Goal: Task Accomplishment & Management: Complete application form

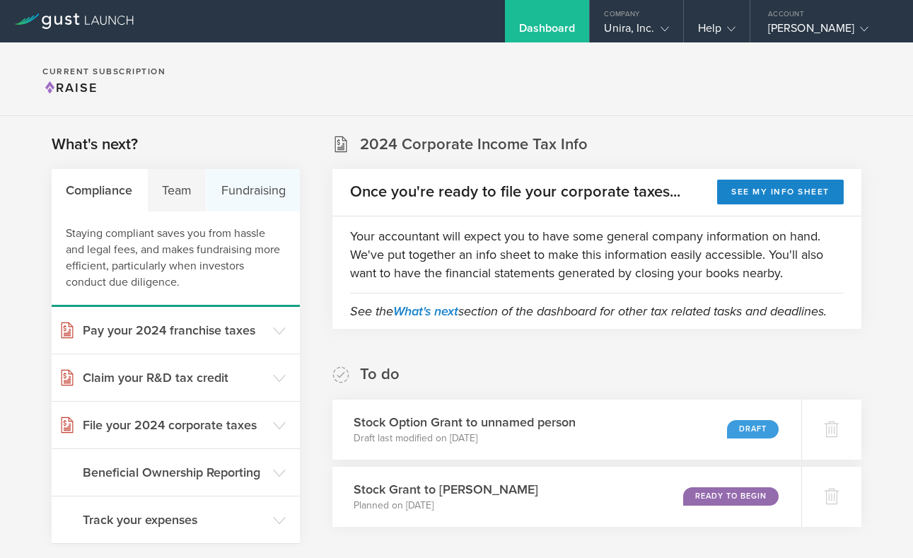
click at [250, 203] on div "Fundraising" at bounding box center [253, 190] width 93 height 42
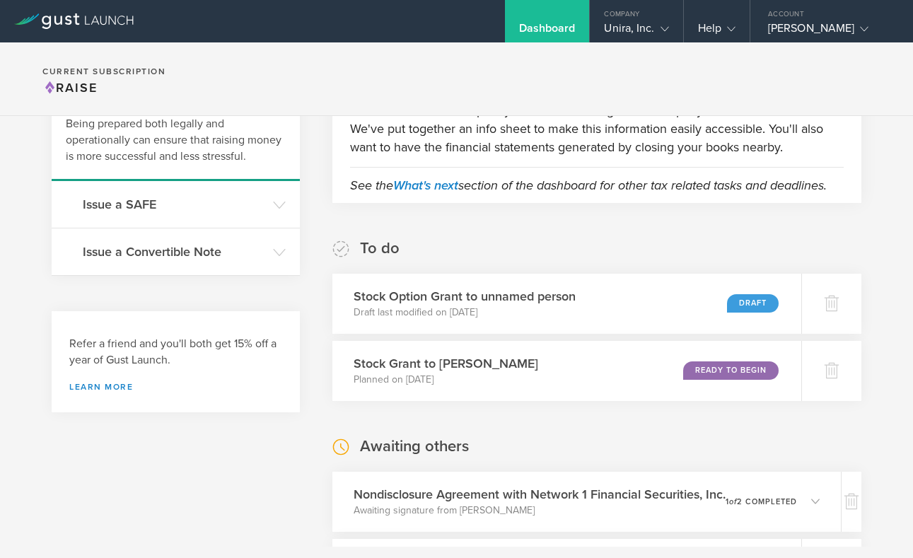
scroll to position [132, 0]
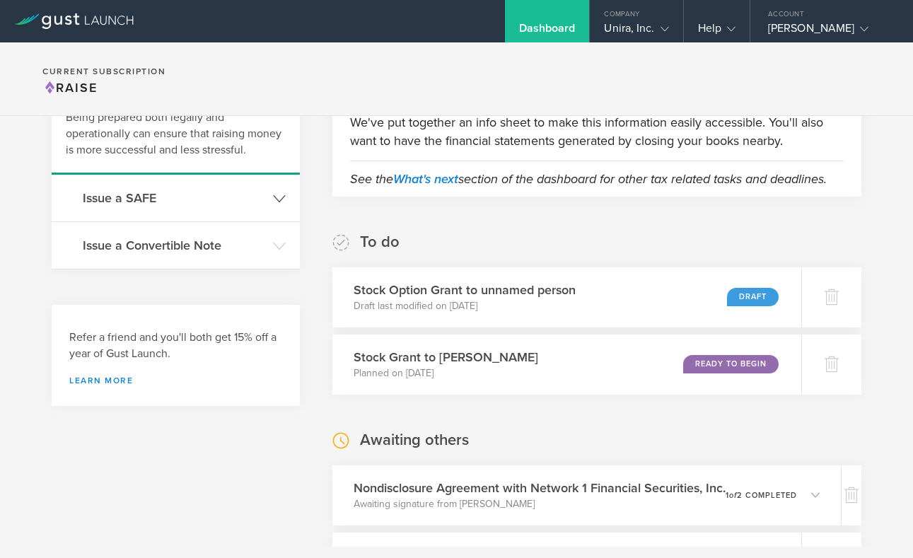
click at [156, 206] on h3 "Issue a SAFE" at bounding box center [174, 198] width 183 height 18
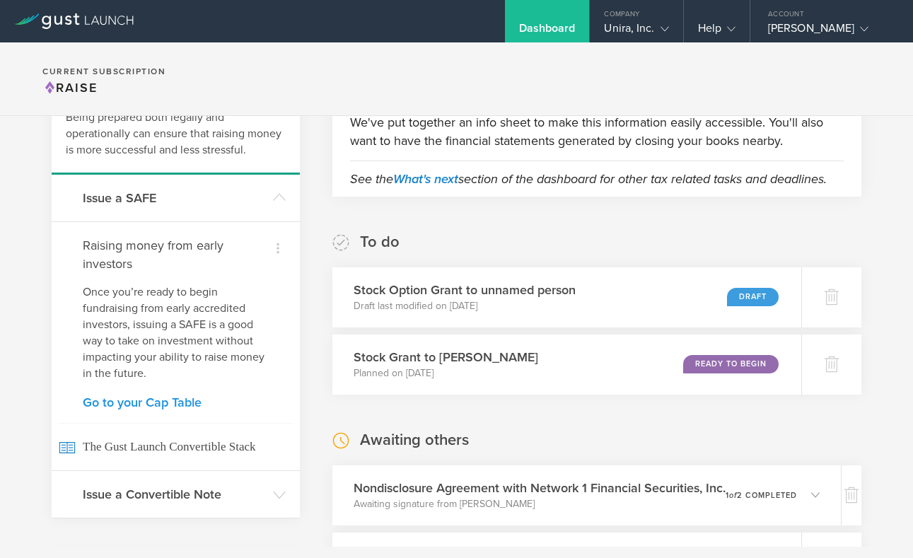
click at [151, 405] on link "Go to your Cap Table" at bounding box center [176, 402] width 186 height 13
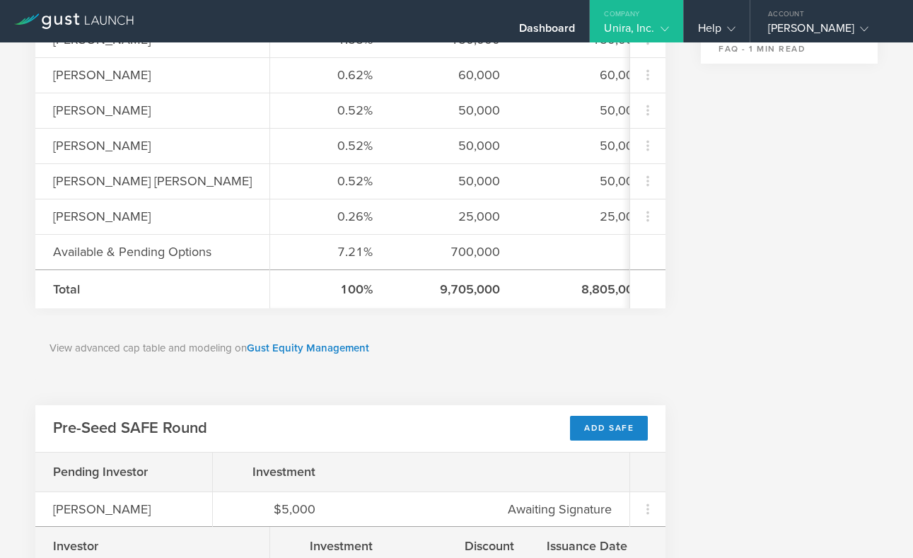
scroll to position [786, 0]
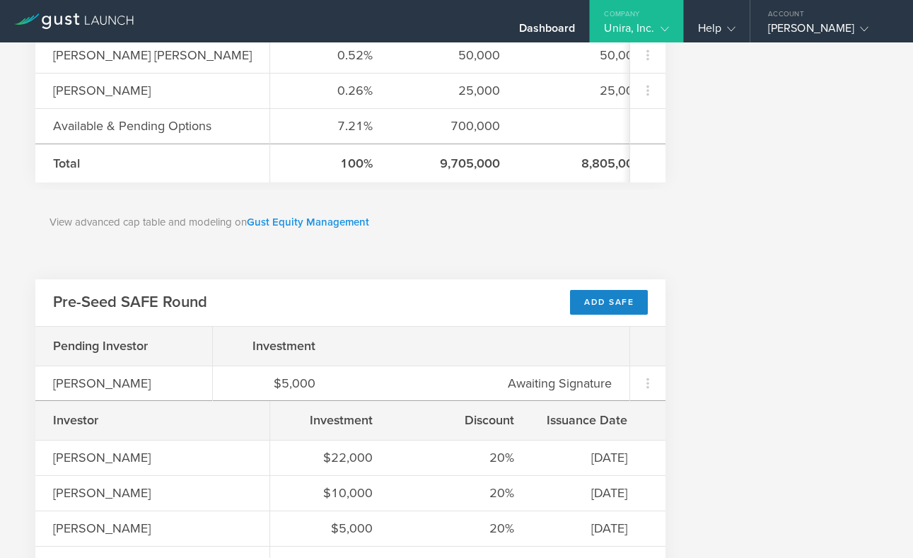
click at [344, 228] on link "Gust Equity Management" at bounding box center [308, 222] width 122 height 13
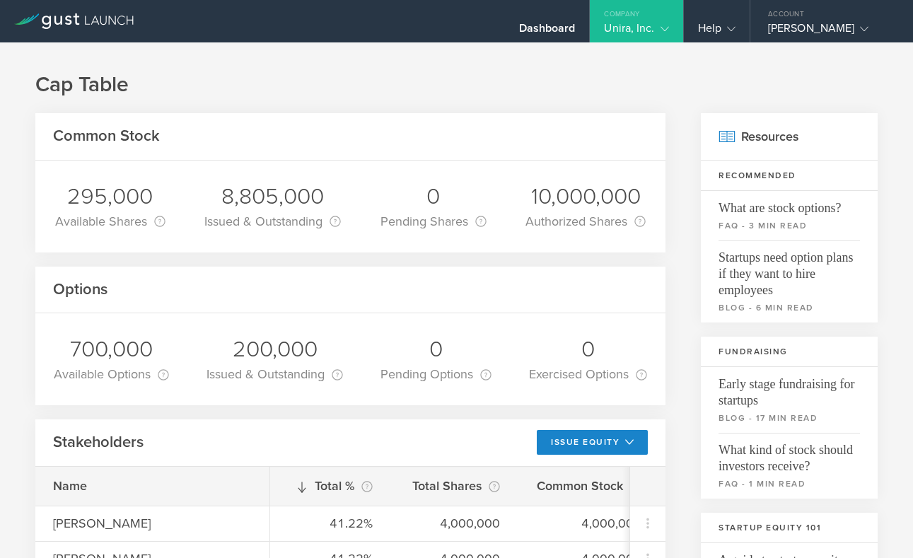
scroll to position [0, 0]
click at [602, 446] on button "Issue Equity" at bounding box center [592, 442] width 111 height 25
click at [564, 506] on li "Grant Common Stock" at bounding box center [581, 502] width 122 height 28
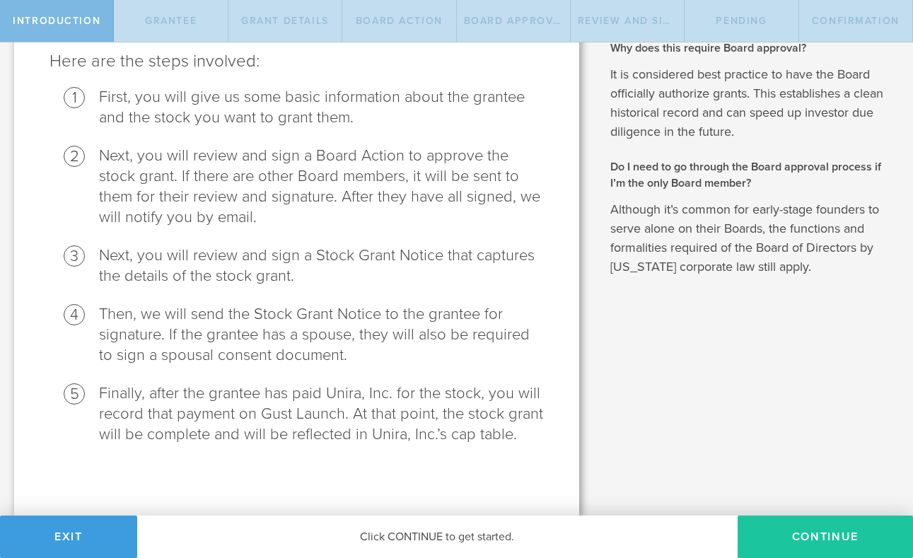
scroll to position [173, 0]
click at [774, 533] on button "Continue" at bounding box center [825, 537] width 175 height 42
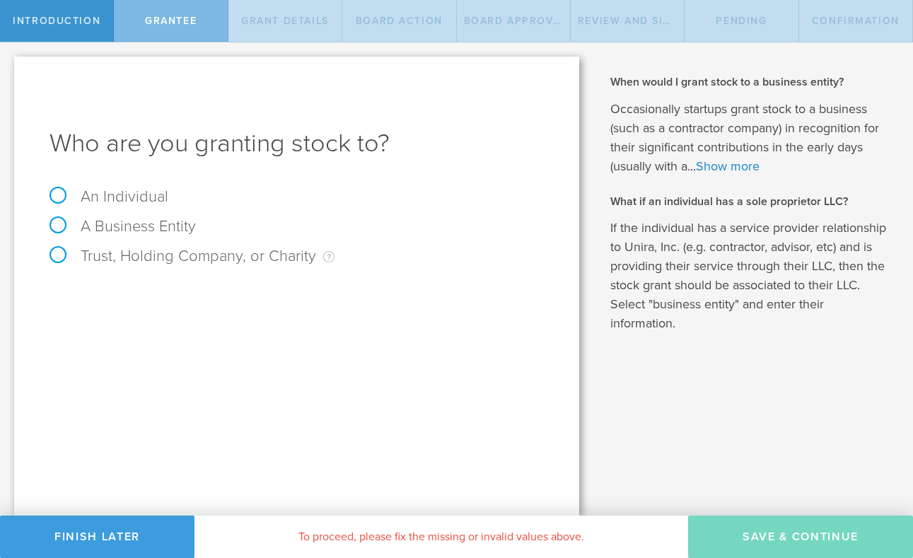
scroll to position [0, 0]
click at [59, 195] on label "An Individual" at bounding box center [109, 196] width 119 height 18
click at [9, 65] on input "An Individual" at bounding box center [4, 53] width 9 height 23
radio input "true"
click at [203, 302] on input "text" at bounding box center [350, 295] width 388 height 21
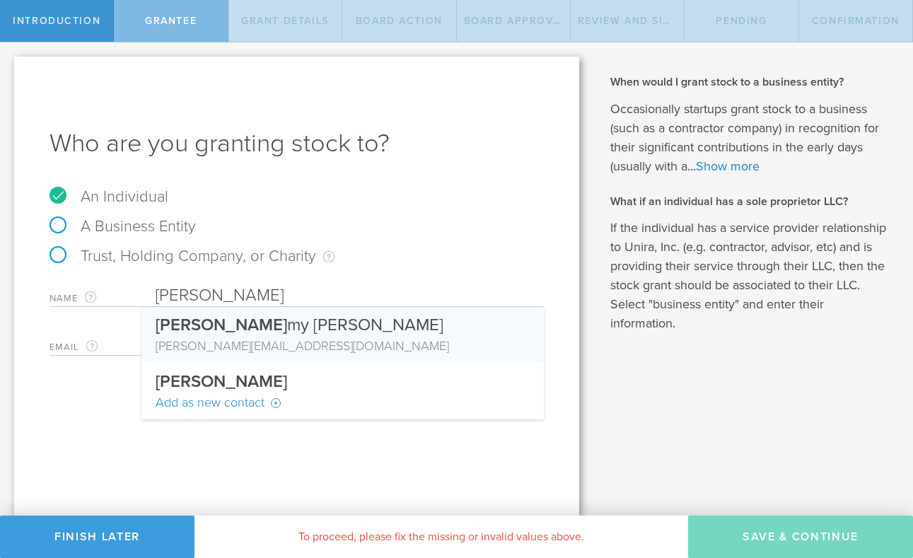
click at [252, 343] on div "jere my@unira.io" at bounding box center [343, 346] width 374 height 18
type input "[PERSON_NAME]"
type input "[PERSON_NAME][EMAIL_ADDRESS][DOMAIN_NAME]"
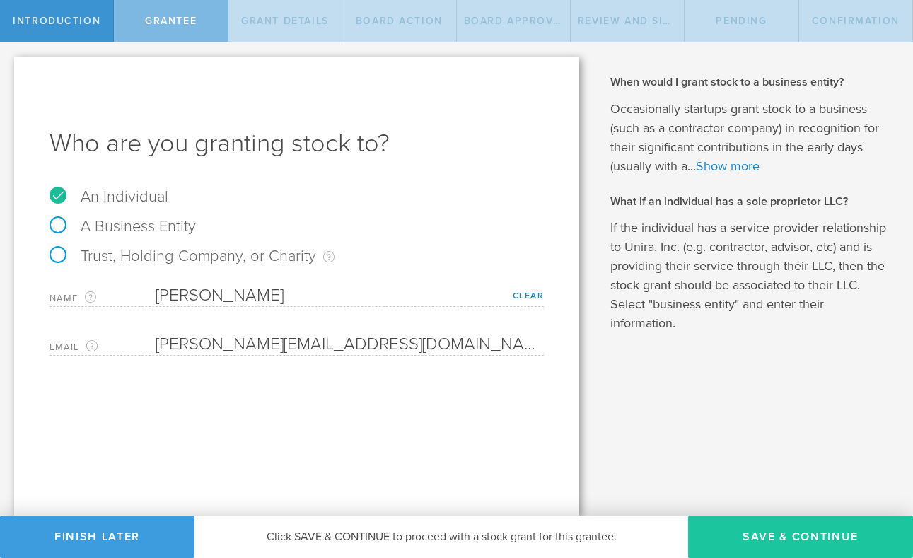
click at [825, 538] on button "Save & Continue" at bounding box center [800, 537] width 225 height 42
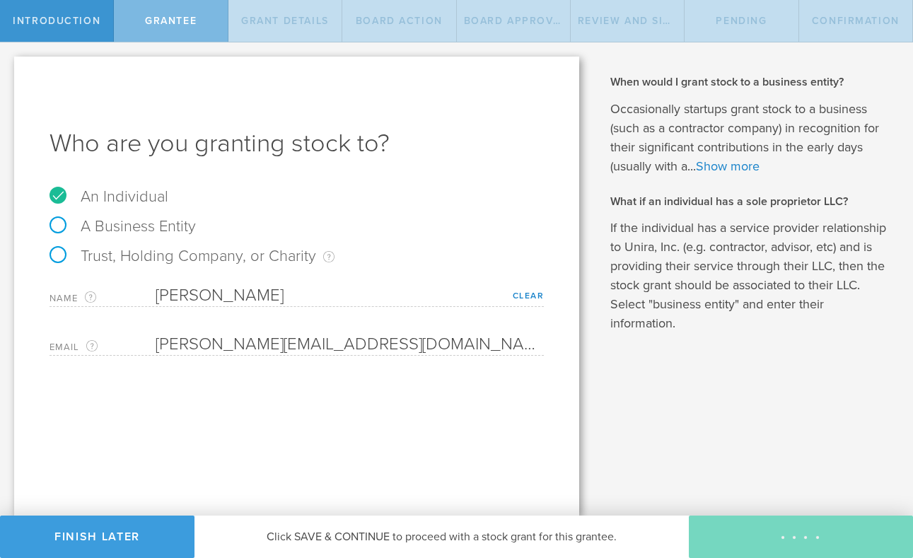
type input "48"
type input "12"
select select "none"
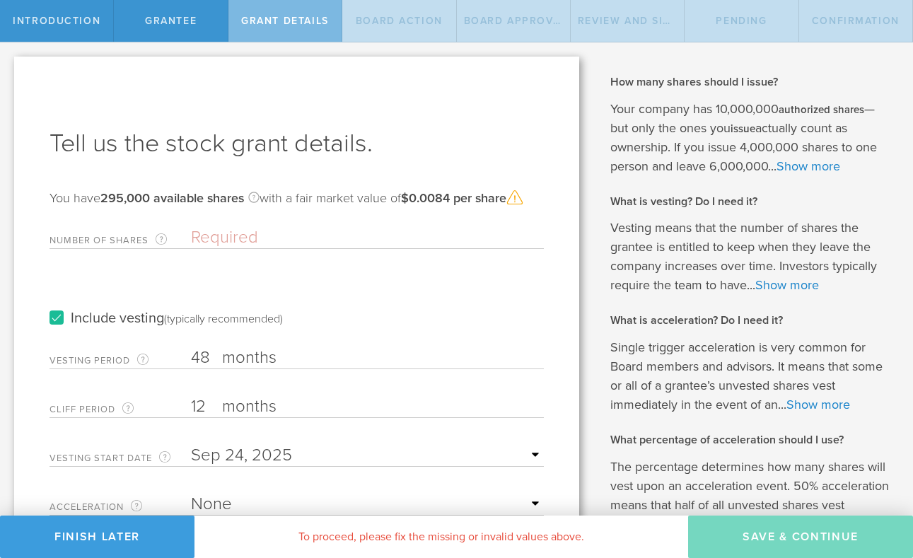
click at [54, 319] on label "Include vesting (typically recommended)" at bounding box center [166, 318] width 233 height 15
click at [0, 0] on input "Include vesting (typically recommended)" at bounding box center [0, 0] width 0 height 0
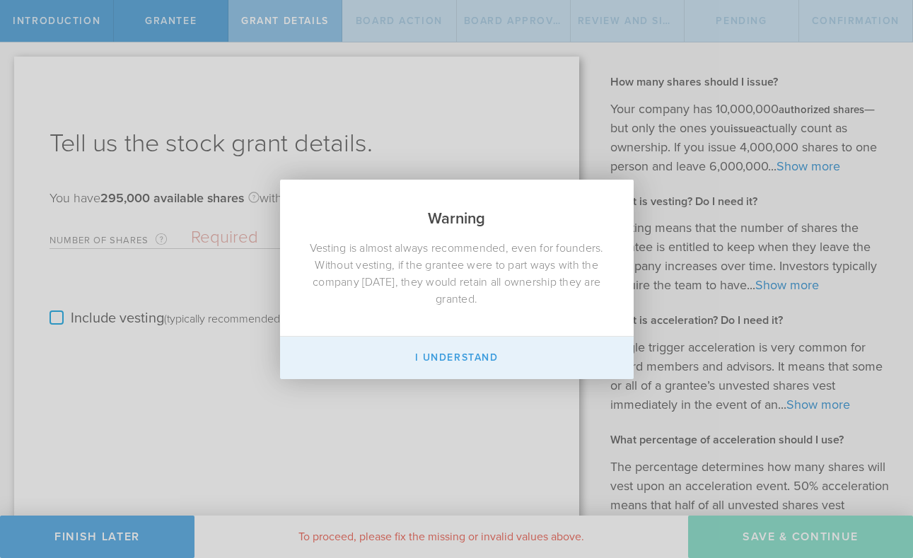
click at [450, 354] on button "I Understand" at bounding box center [457, 358] width 354 height 42
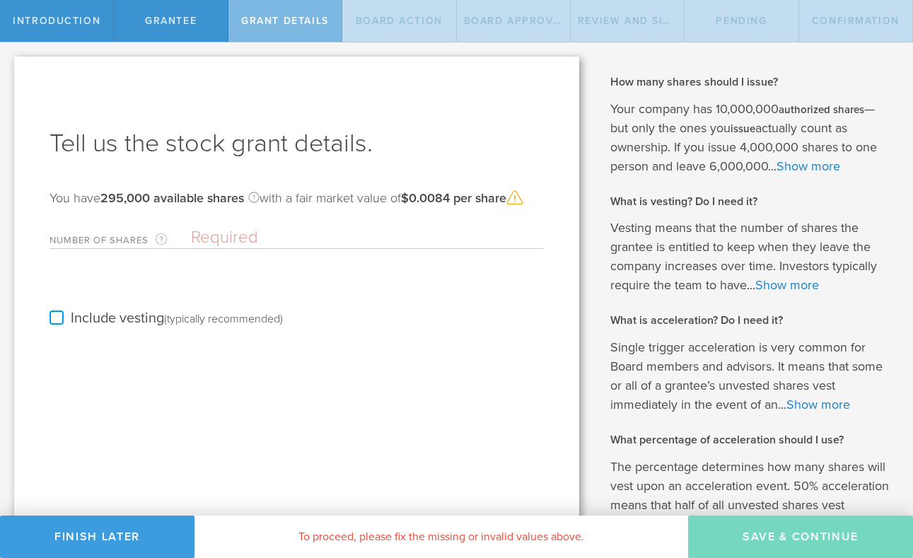
click at [219, 238] on input "Number of Shares The total amount of stock the company is granting to this reci…" at bounding box center [367, 237] width 353 height 21
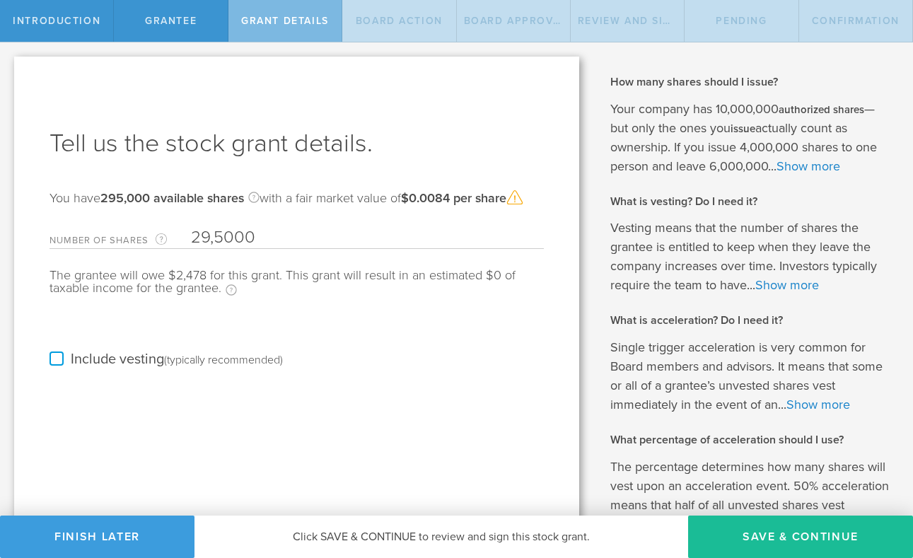
type input "295,000"
click at [797, 540] on button "Save & Continue" at bounding box center [800, 537] width 225 height 42
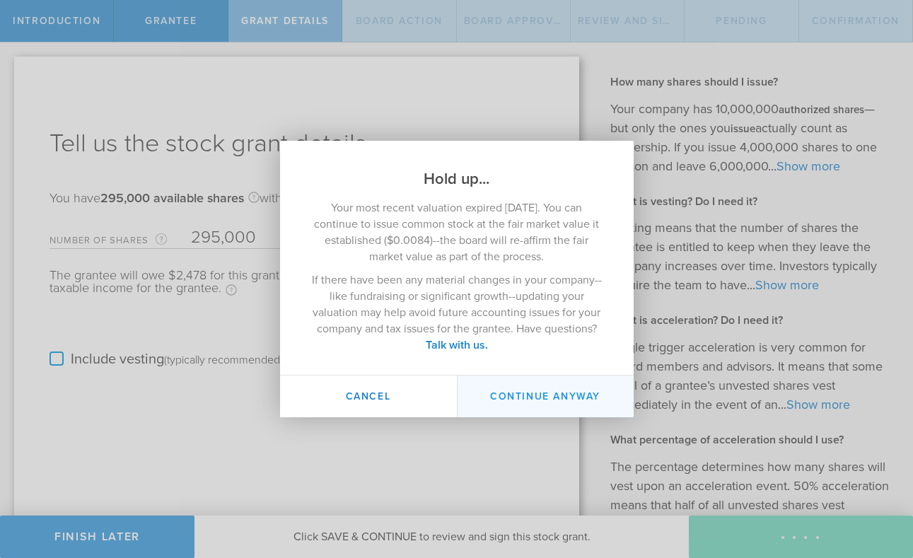
click at [564, 401] on button "Continue Anyway" at bounding box center [545, 397] width 177 height 42
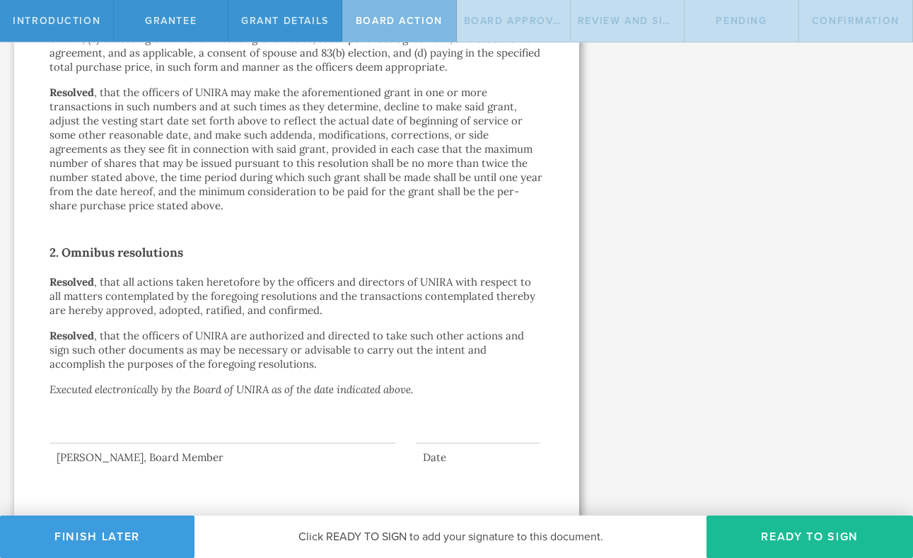
scroll to position [764, 0]
click at [810, 535] on button "Ready to Sign" at bounding box center [809, 537] width 207 height 42
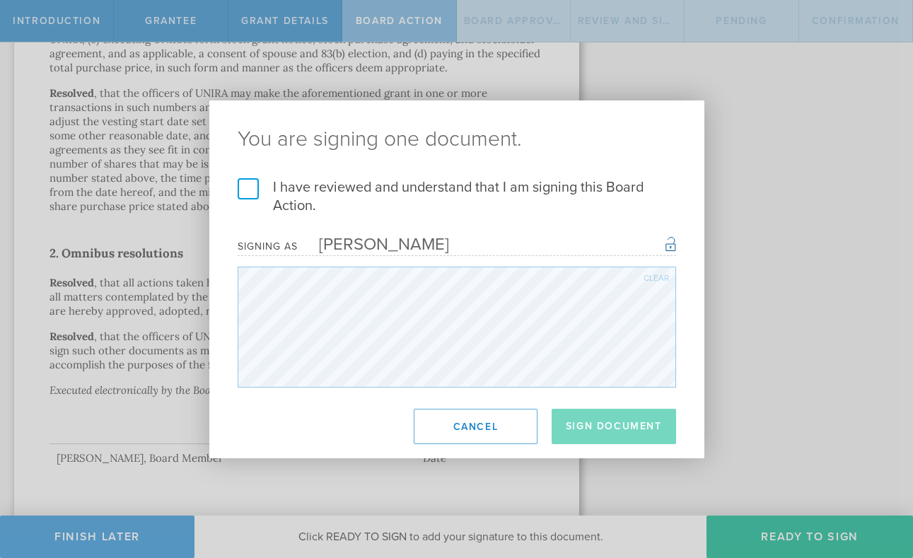
click at [245, 187] on label "I have reviewed and understand that I am signing this Board Action." at bounding box center [457, 196] width 438 height 37
click at [0, 0] on input "I have reviewed and understand that I am signing this Board Action." at bounding box center [0, 0] width 0 height 0
click at [581, 434] on button "Sign Document" at bounding box center [614, 426] width 124 height 35
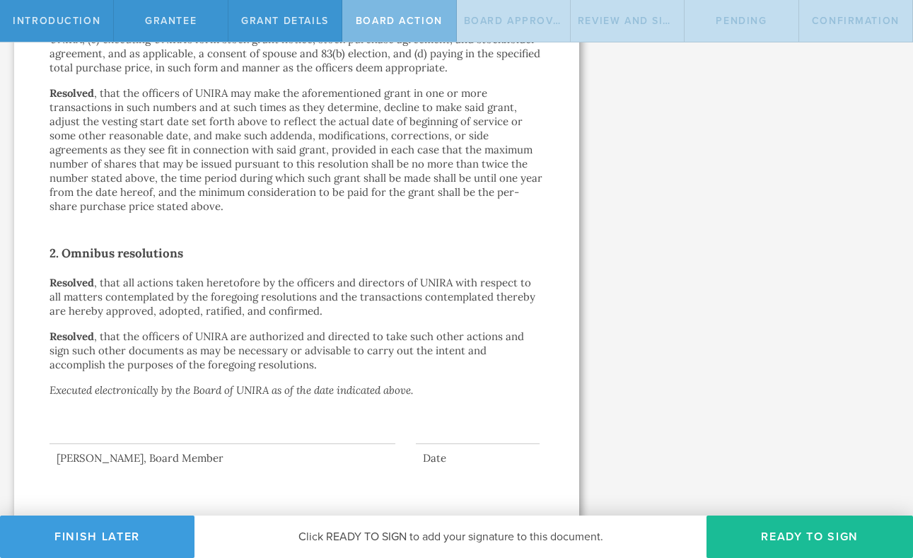
scroll to position [0, 0]
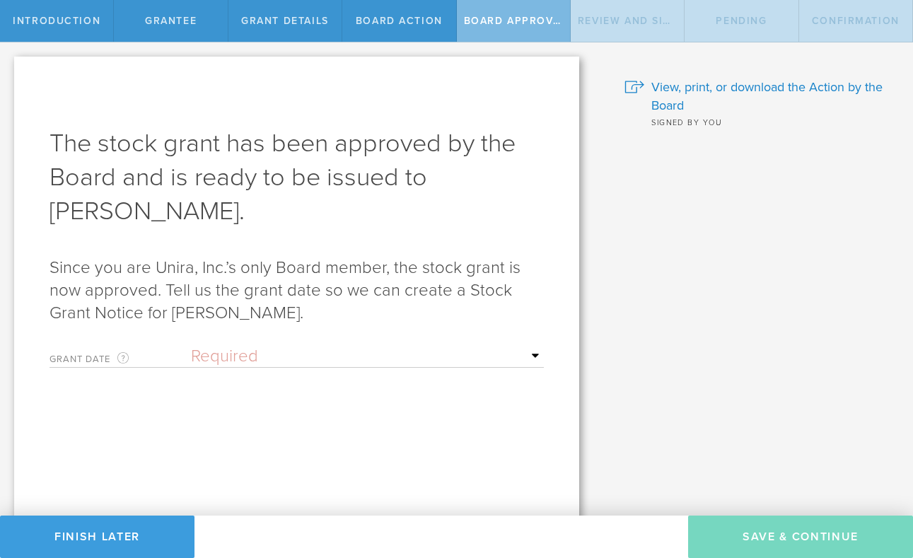
select select "uponGranteeSignature"
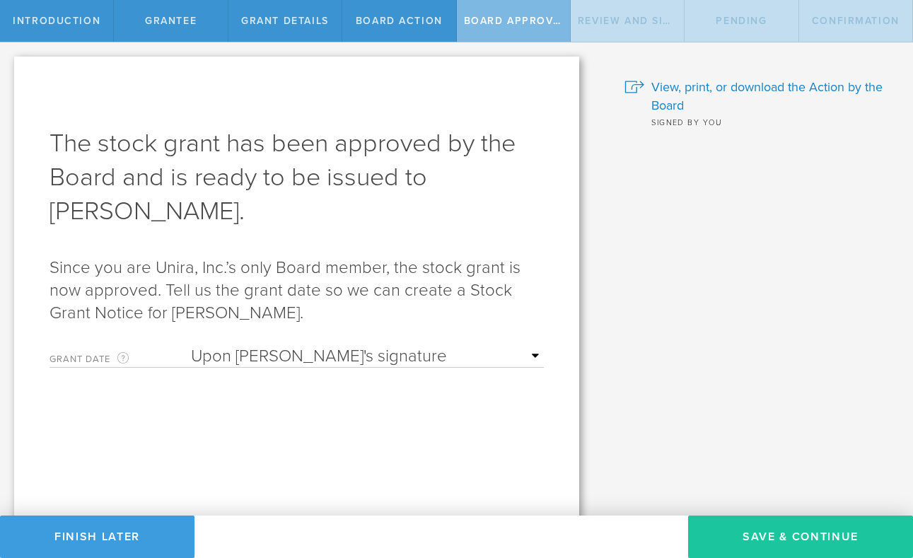
click at [814, 538] on button "Save & Continue" at bounding box center [800, 537] width 225 height 42
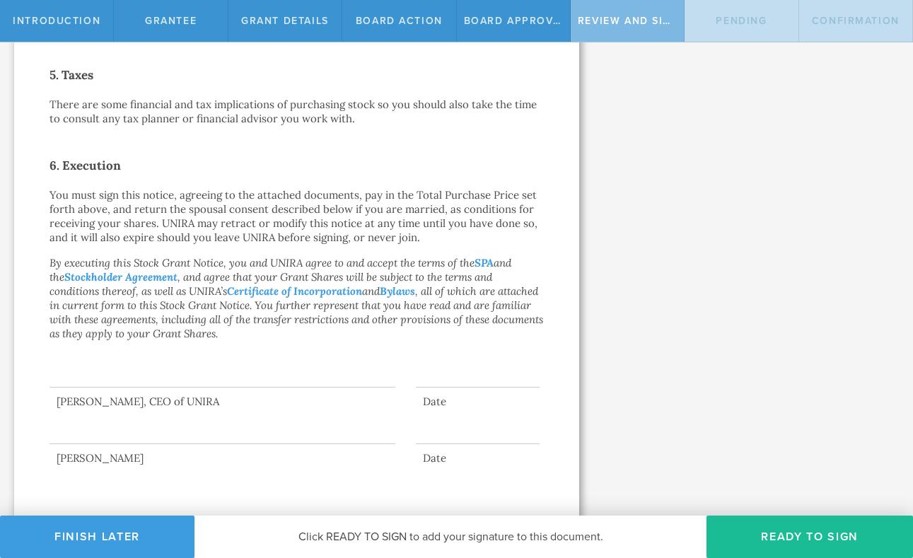
scroll to position [732, 0]
click at [817, 536] on button "Ready to Sign" at bounding box center [809, 537] width 207 height 42
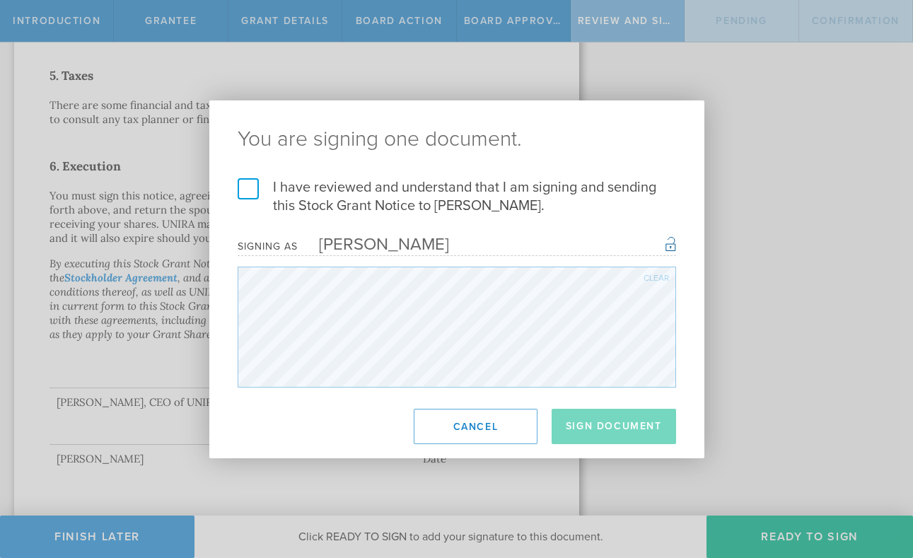
click at [252, 187] on label "I have reviewed and understand that I am signing and sending this Stock Grant N…" at bounding box center [457, 196] width 438 height 37
click at [0, 0] on input "I have reviewed and understand that I am signing and sending this Stock Grant N…" at bounding box center [0, 0] width 0 height 0
click at [619, 424] on button "Sign Document" at bounding box center [614, 426] width 124 height 35
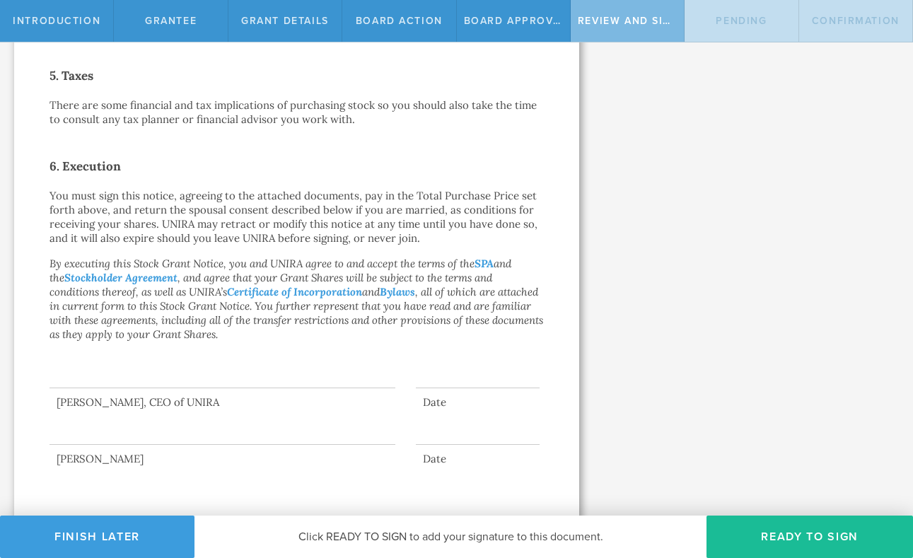
scroll to position [0, 0]
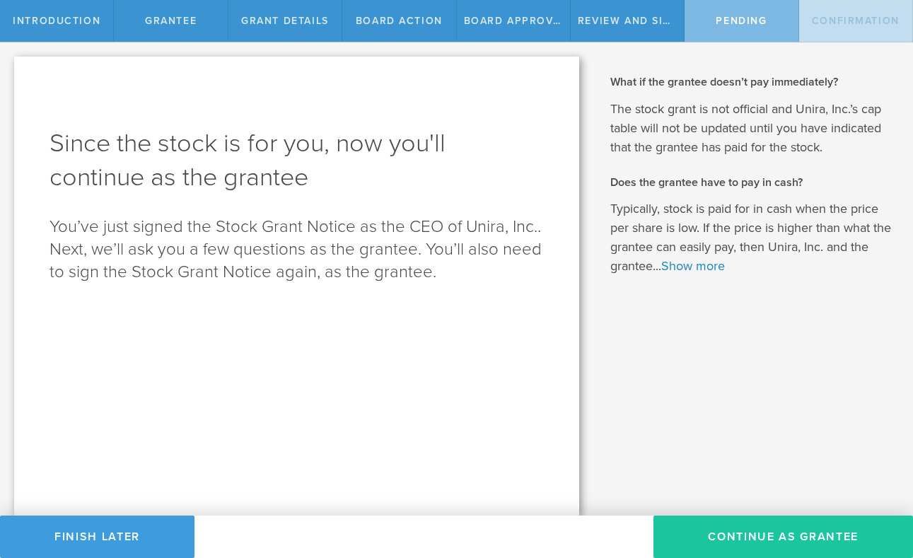
click at [767, 539] on button "Continue as Grantee" at bounding box center [783, 537] width 260 height 42
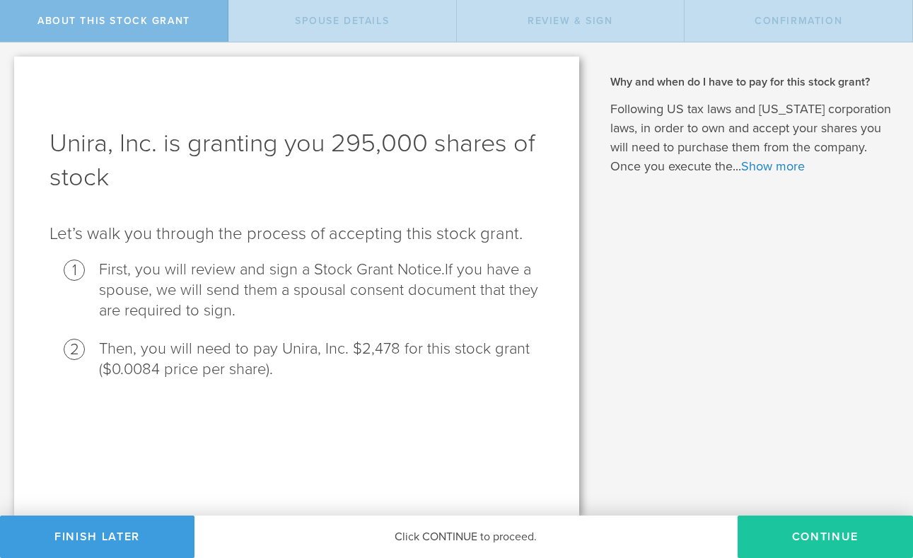
click at [798, 534] on button "CONTINUE" at bounding box center [825, 537] width 175 height 42
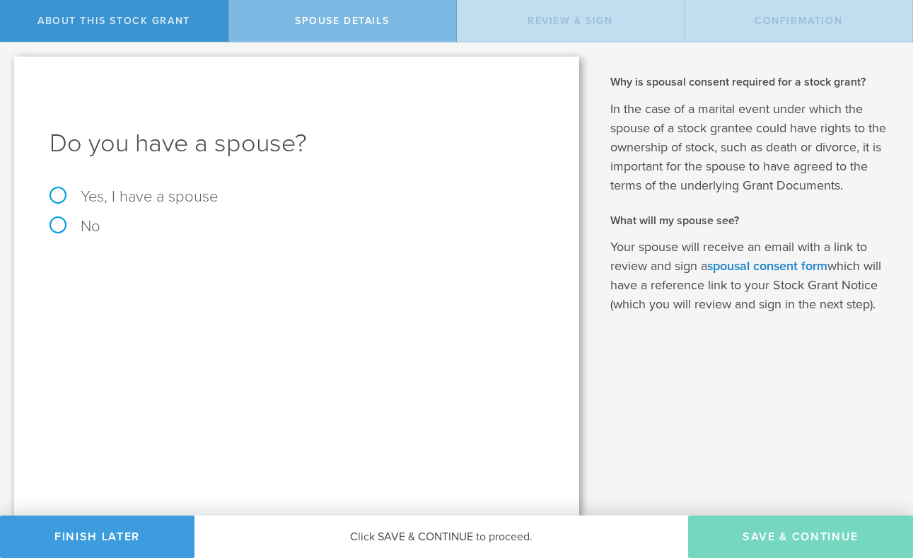
click at [62, 194] on label "Yes, I have a spouse" at bounding box center [297, 197] width 494 height 16
click at [9, 65] on input "Yes, I have a spouse" at bounding box center [4, 53] width 9 height 23
radio input "true"
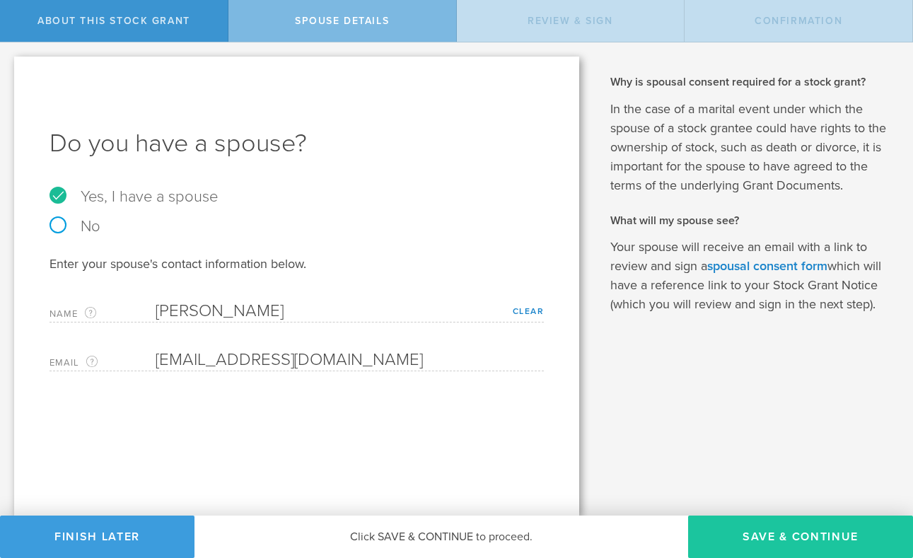
click at [799, 535] on button "Save & Continue" at bounding box center [800, 537] width 225 height 42
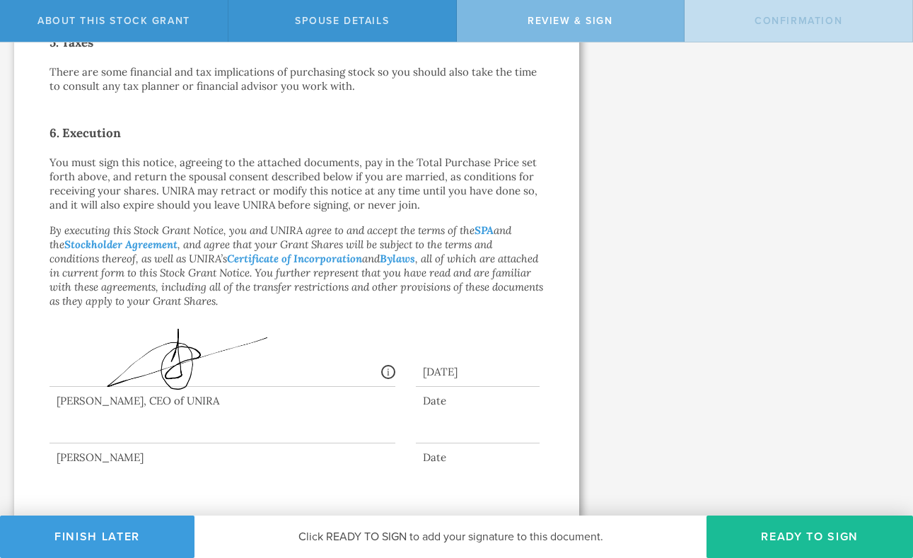
scroll to position [764, 0]
click at [791, 541] on button "Ready to Sign" at bounding box center [809, 537] width 207 height 42
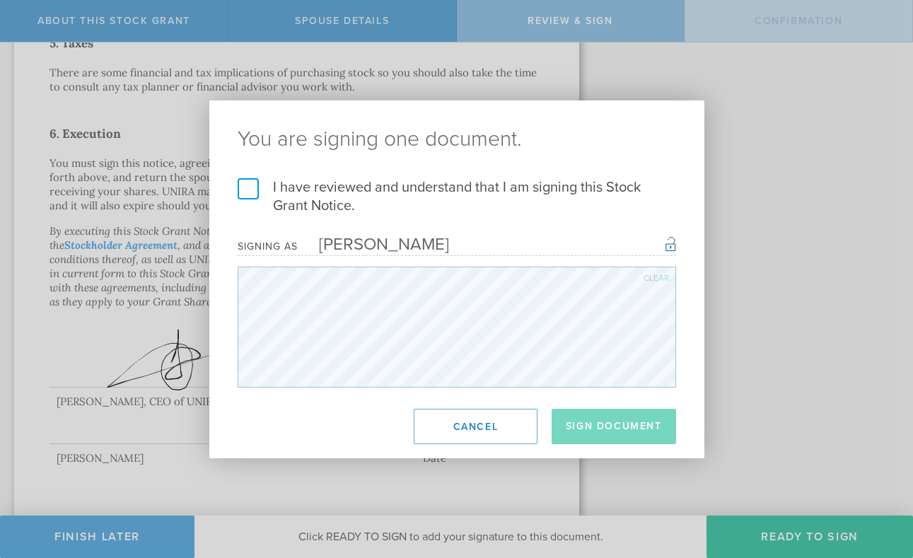
click at [241, 190] on label "I have reviewed and understand that I am signing this Stock Grant Notice." at bounding box center [457, 196] width 438 height 37
click at [0, 0] on input "I have reviewed and understand that I am signing this Stock Grant Notice." at bounding box center [0, 0] width 0 height 0
click at [607, 420] on button "Sign Document" at bounding box center [614, 426] width 124 height 35
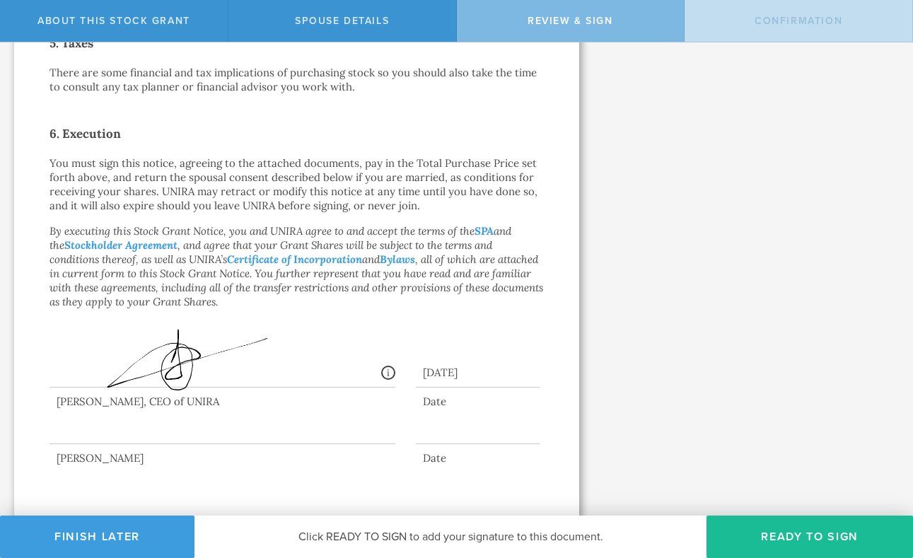
scroll to position [0, 0]
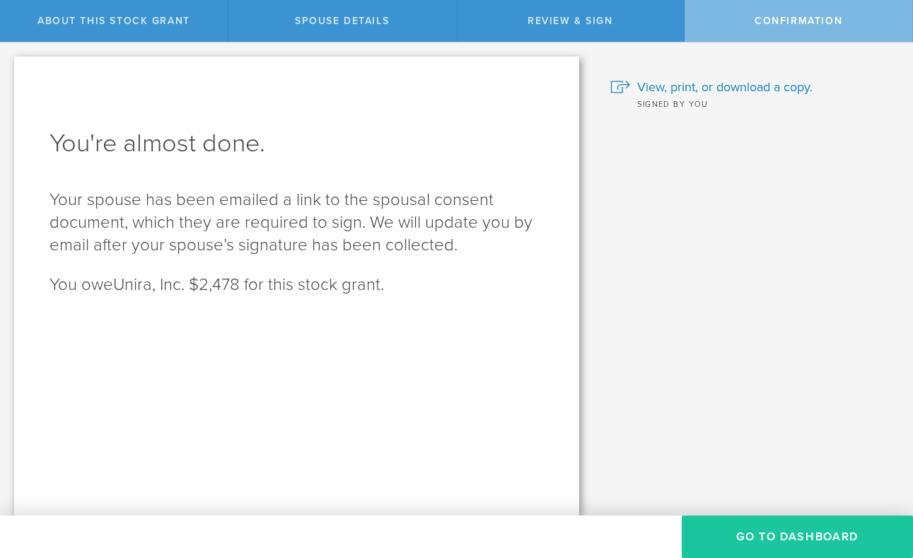
click at [777, 540] on button "Go to Dashboard" at bounding box center [797, 537] width 231 height 42
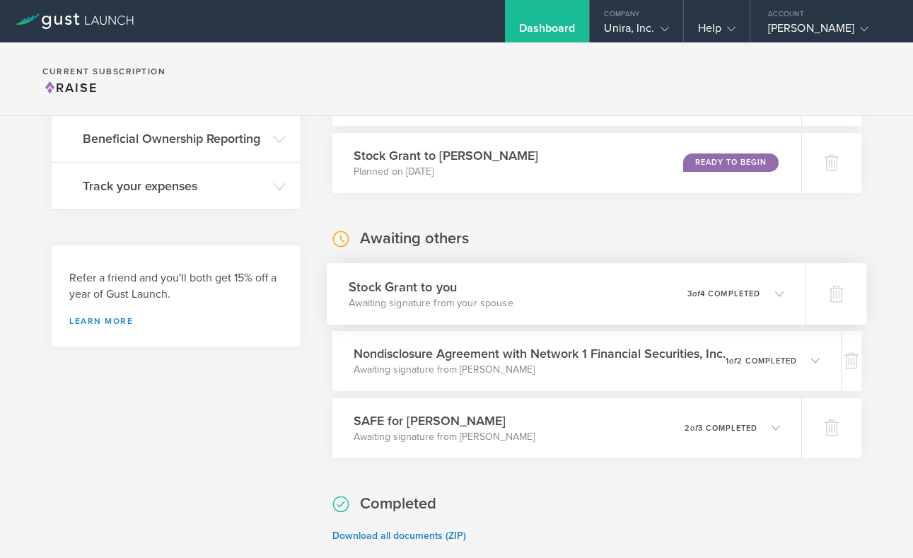
scroll to position [349, 0]
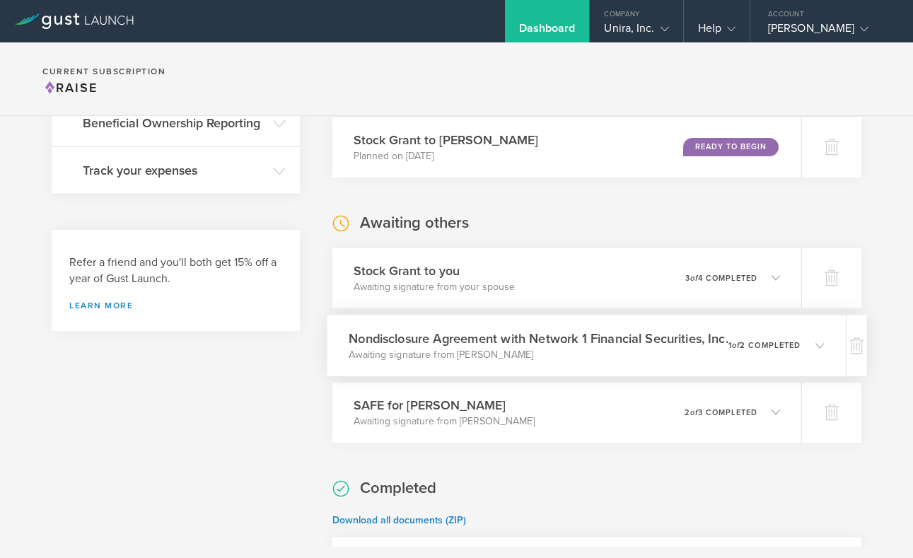
click at [824, 345] on icon at bounding box center [819, 345] width 8 height 8
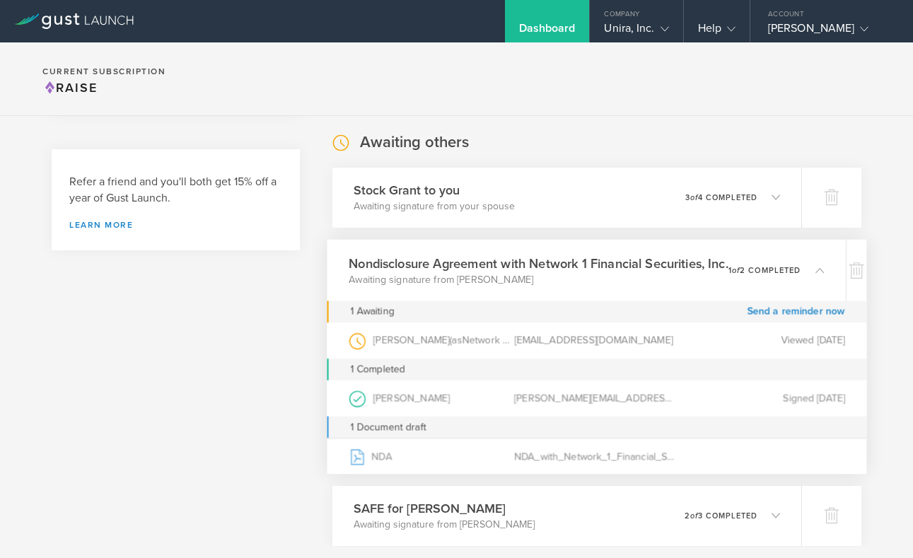
scroll to position [433, 0]
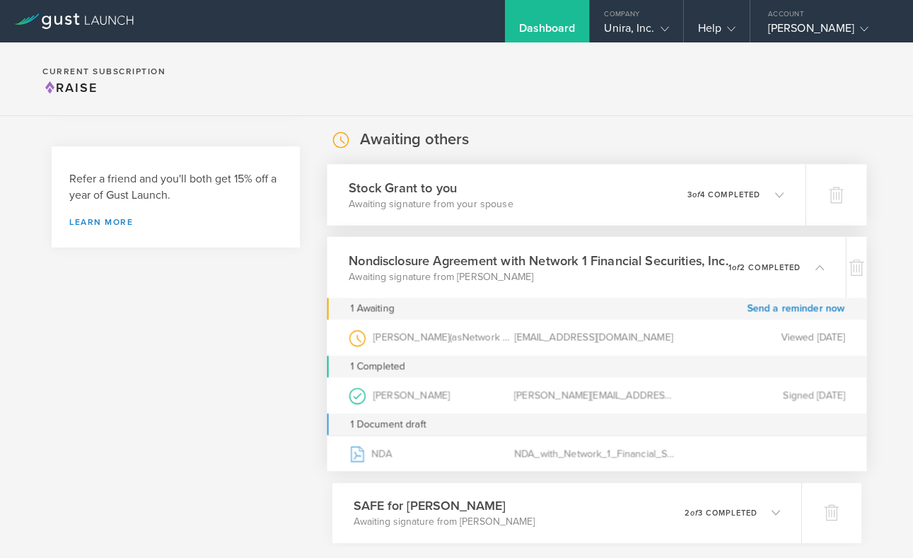
click at [779, 194] on icon at bounding box center [779, 194] width 8 height 8
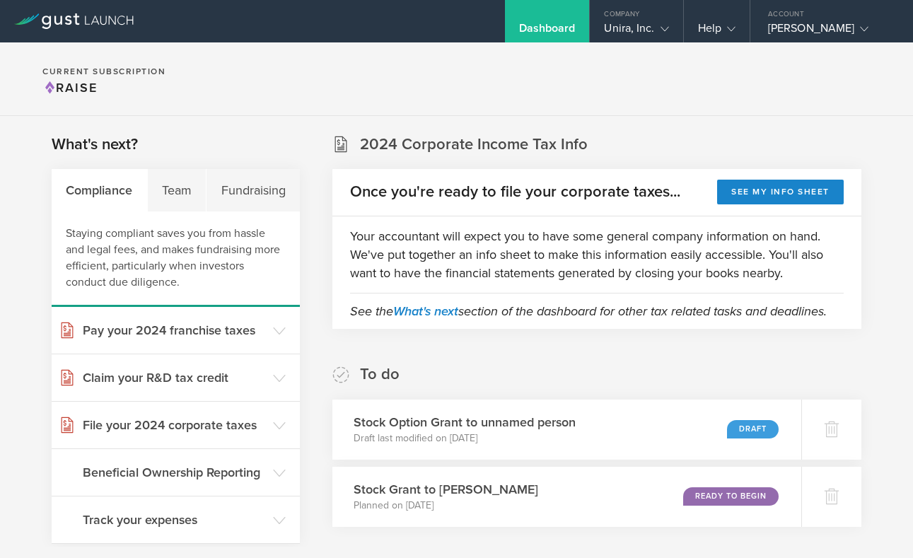
scroll to position [0, 0]
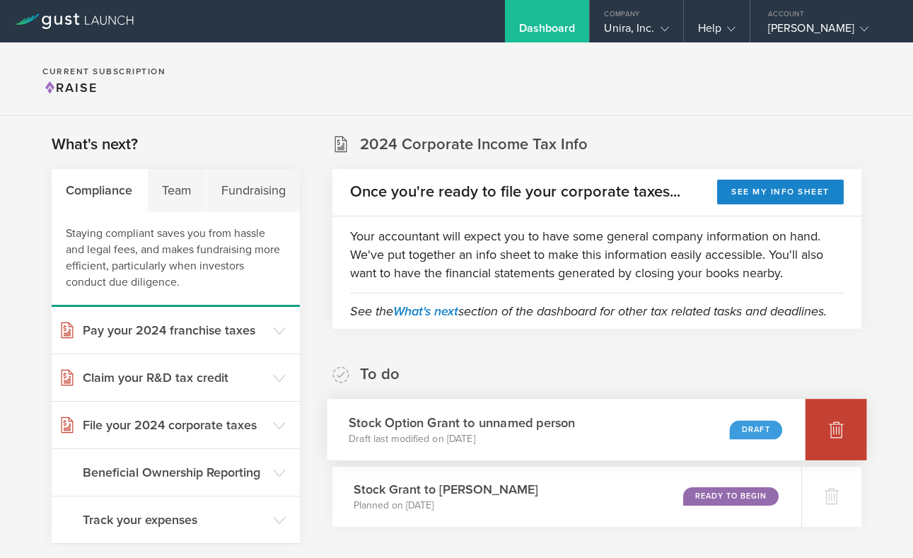
click at [832, 429] on icon at bounding box center [836, 430] width 15 height 13
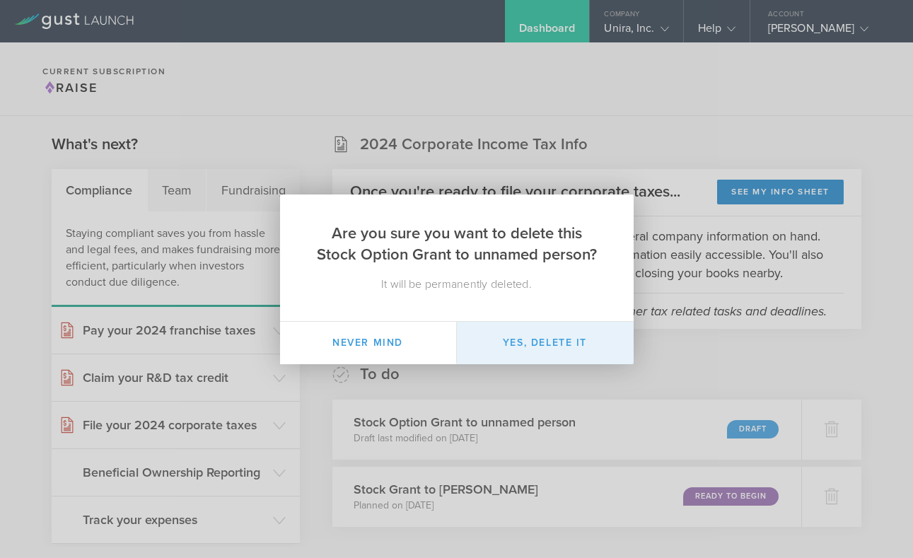
click at [589, 342] on button "Yes, delete it" at bounding box center [545, 343] width 177 height 42
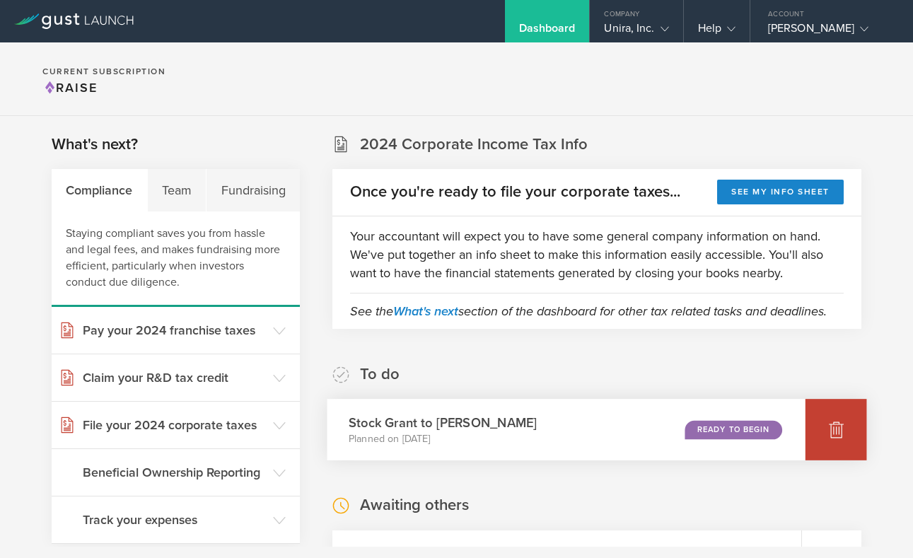
click at [842, 430] on icon at bounding box center [836, 430] width 15 height 13
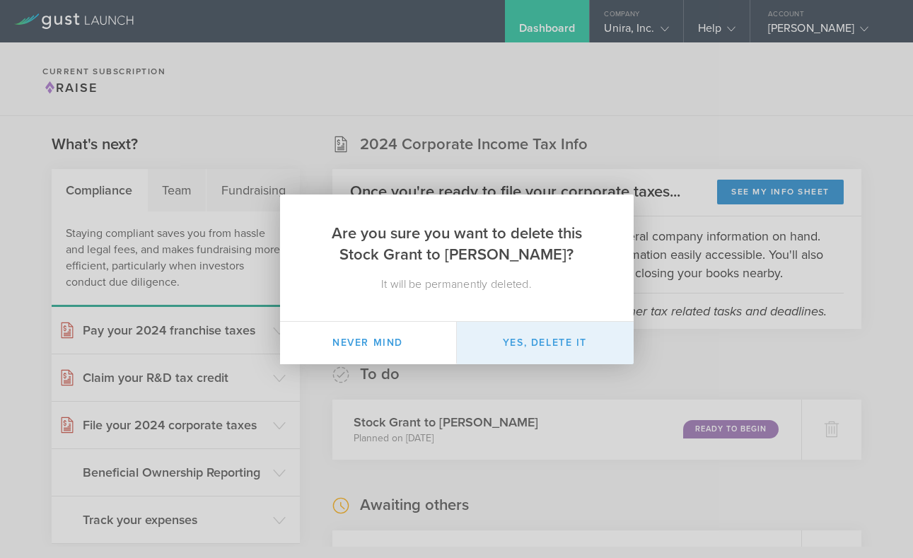
click at [510, 347] on button "Yes, delete it" at bounding box center [545, 343] width 177 height 42
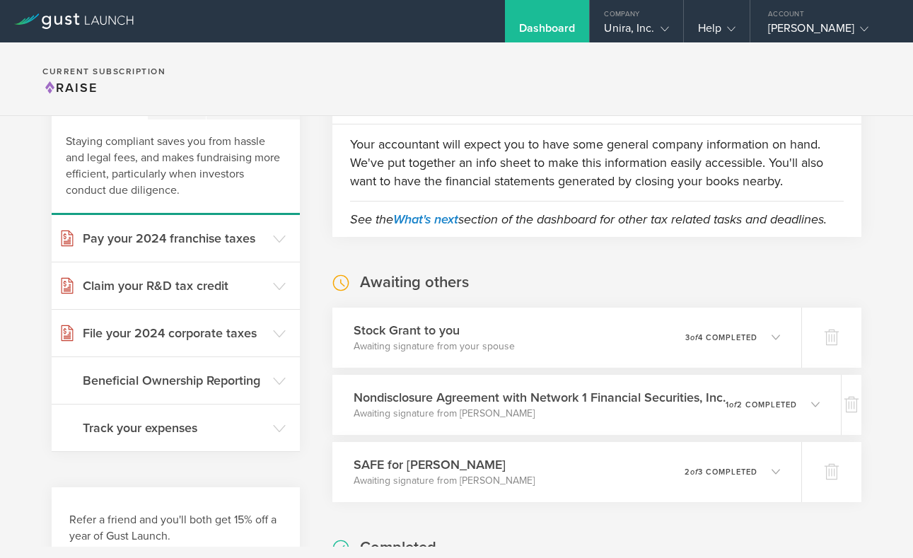
scroll to position [129, 0]
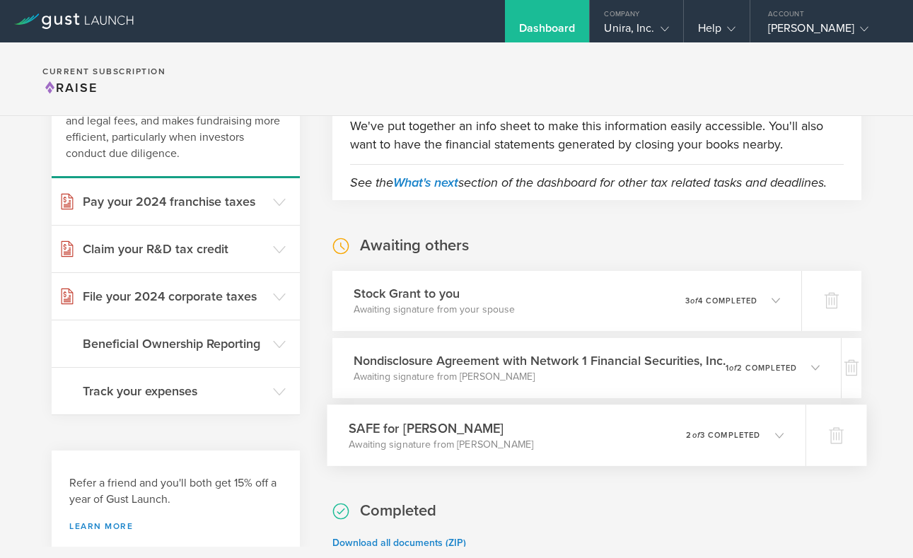
click at [784, 435] on icon at bounding box center [779, 435] width 8 height 8
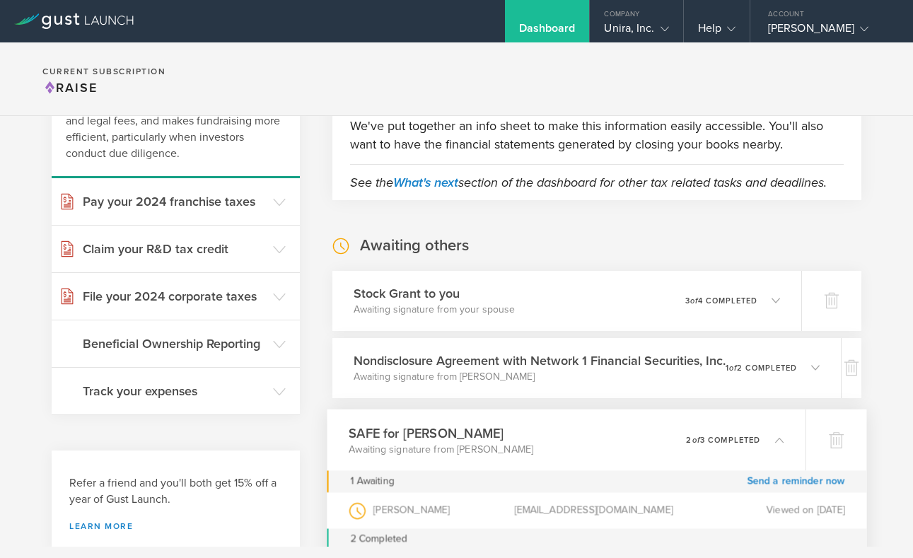
click at [784, 435] on icon at bounding box center [779, 439] width 8 height 8
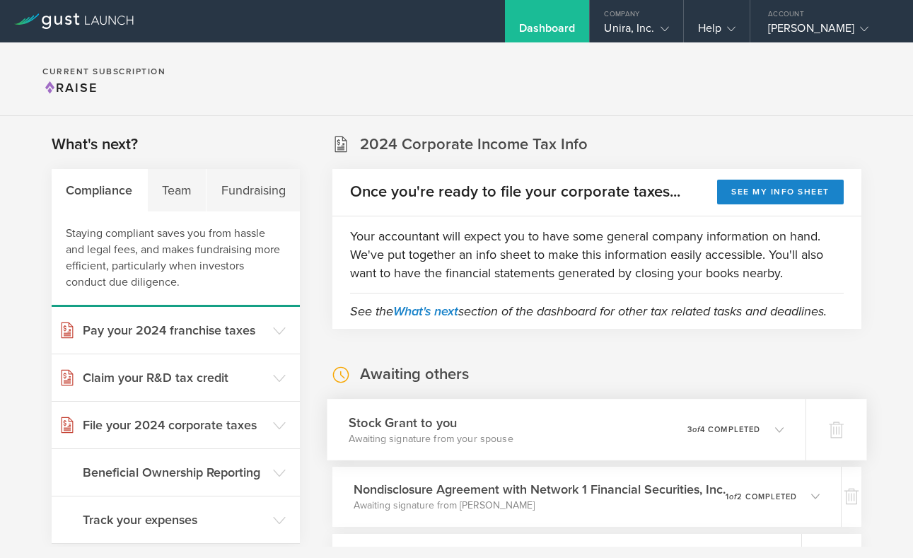
scroll to position [0, 0]
